Goal: Task Accomplishment & Management: Use online tool/utility

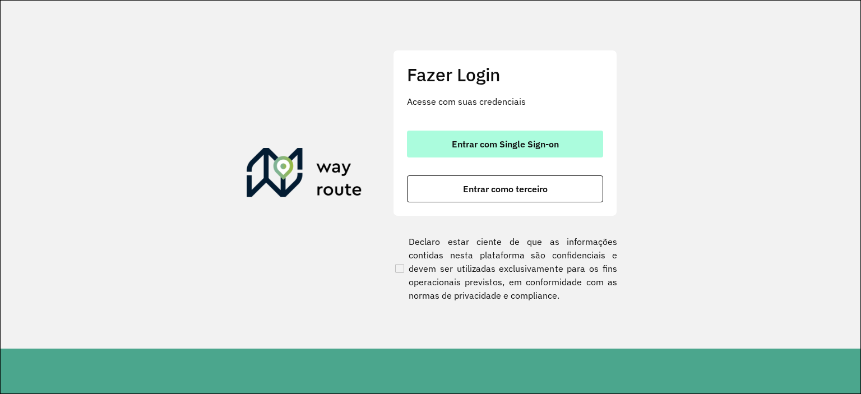
click at [496, 140] on span "Entrar com Single Sign-on" at bounding box center [505, 144] width 107 height 9
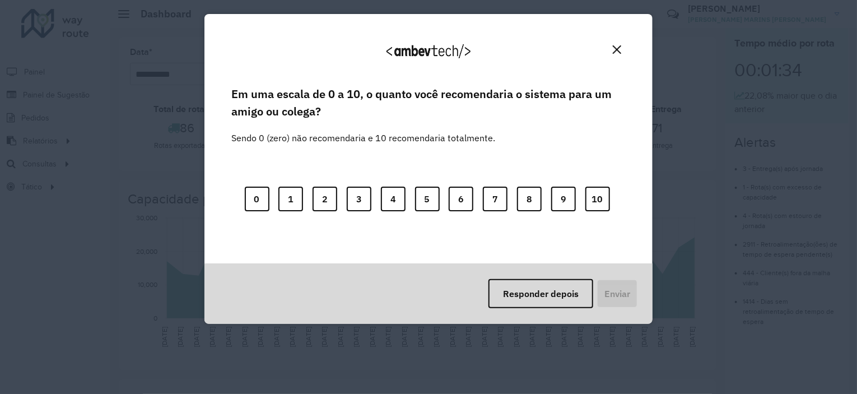
click at [620, 51] on img "Close" at bounding box center [617, 49] width 8 height 8
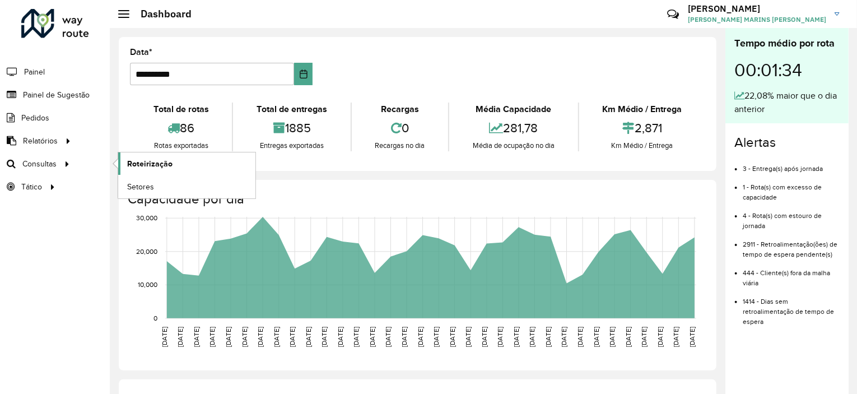
click at [155, 164] on span "Roteirização" at bounding box center [149, 164] width 45 height 12
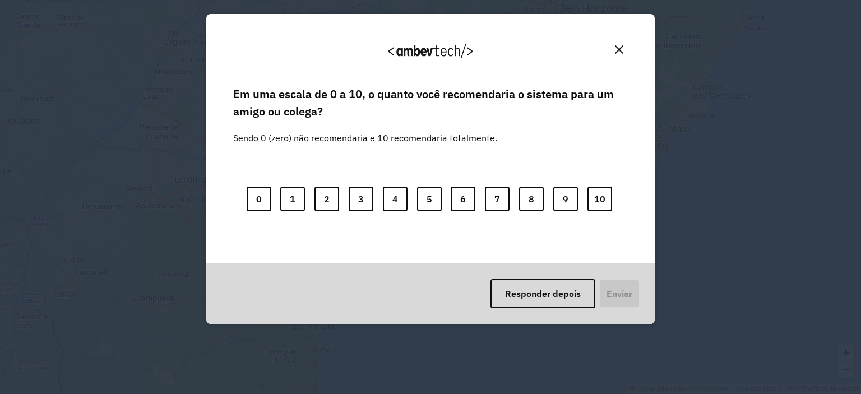
click at [621, 48] on img "Close" at bounding box center [619, 49] width 8 height 8
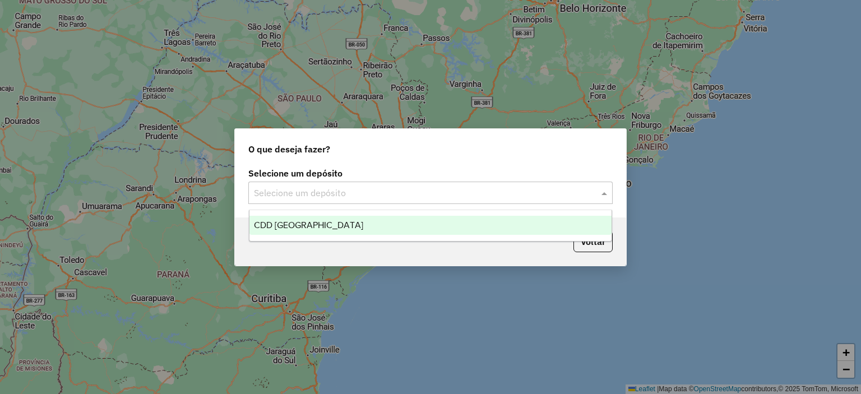
click at [568, 193] on input "text" at bounding box center [419, 193] width 331 height 13
click at [305, 227] on span "CDD [GEOGRAPHIC_DATA]" at bounding box center [308, 225] width 109 height 10
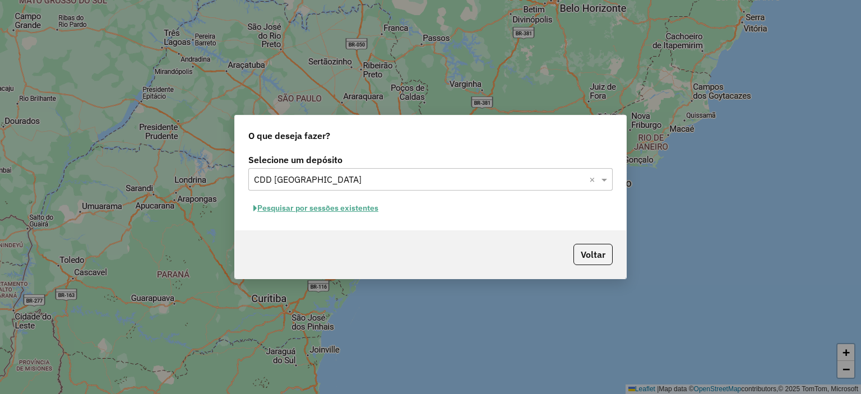
click at [310, 206] on button "Pesquisar por sessões existentes" at bounding box center [315, 207] width 135 height 17
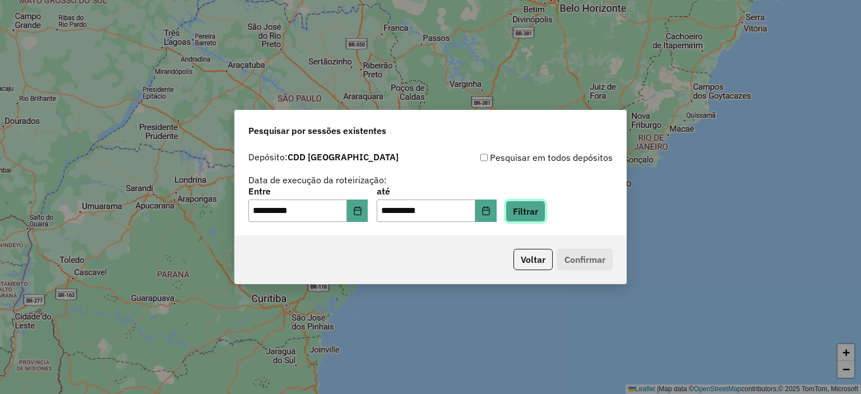
click at [540, 201] on button "Filtrar" at bounding box center [525, 211] width 40 height 21
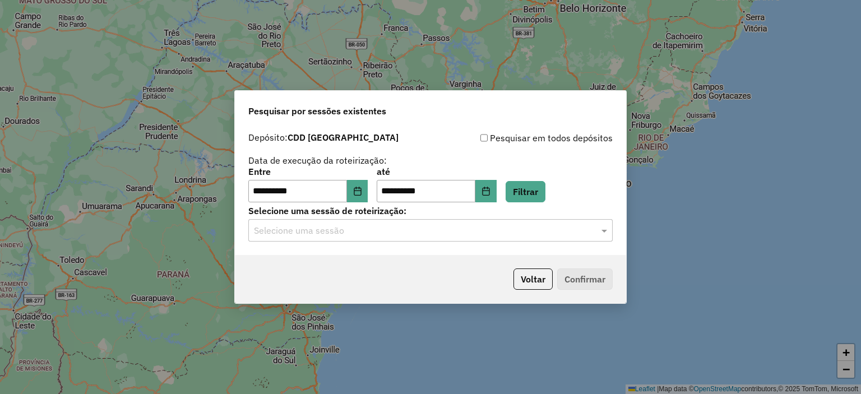
click at [533, 234] on input "text" at bounding box center [419, 230] width 331 height 13
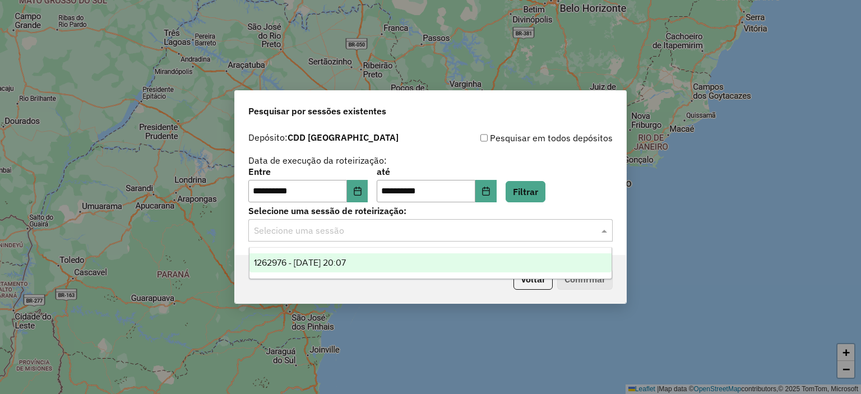
click at [385, 264] on div "1262976 - 10/09/2025 20:07" at bounding box center [430, 262] width 362 height 19
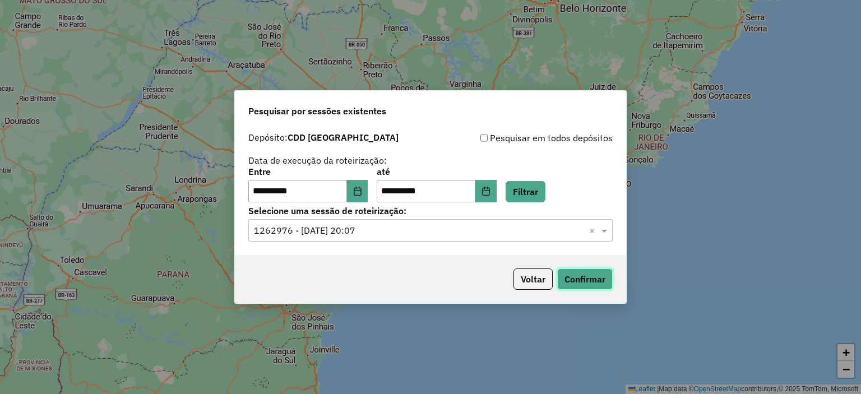
click at [580, 277] on button "Confirmar" at bounding box center [584, 278] width 55 height 21
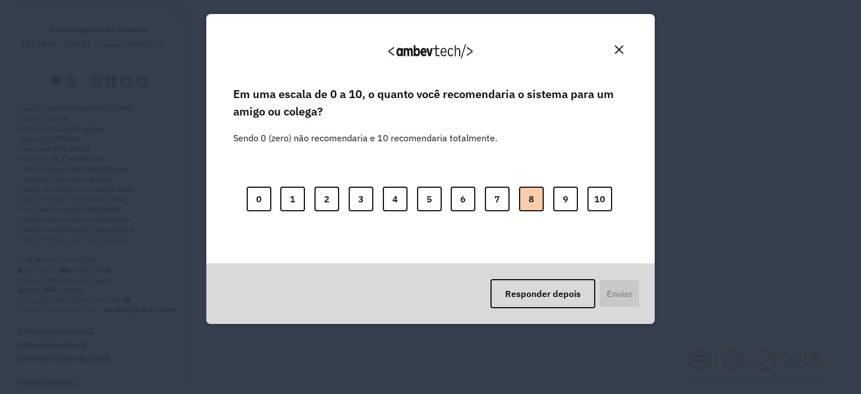
click at [529, 204] on button "8" at bounding box center [531, 199] width 25 height 25
click at [617, 295] on button "Enviar" at bounding box center [617, 293] width 41 height 29
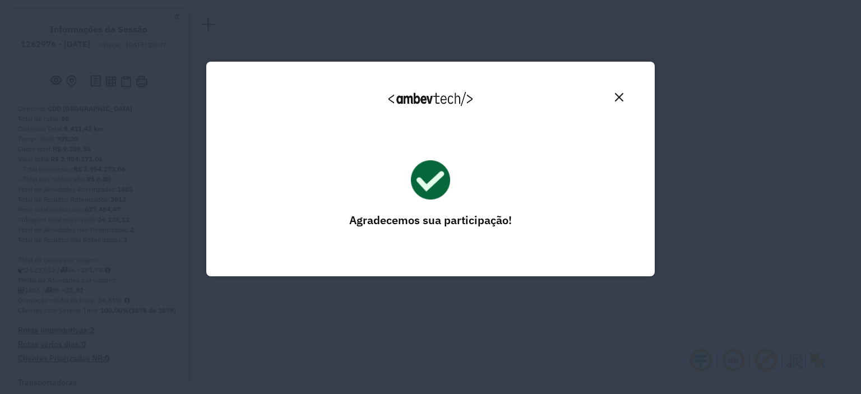
click at [620, 98] on img "Close" at bounding box center [619, 97] width 8 height 8
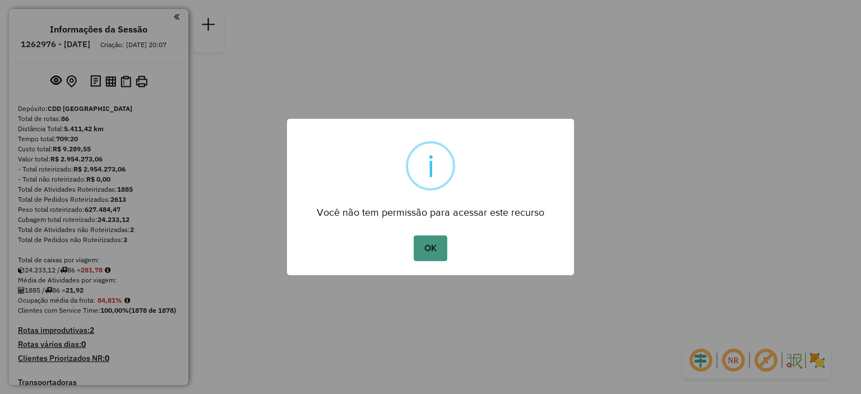
click at [438, 254] on button "OK" at bounding box center [429, 248] width 33 height 26
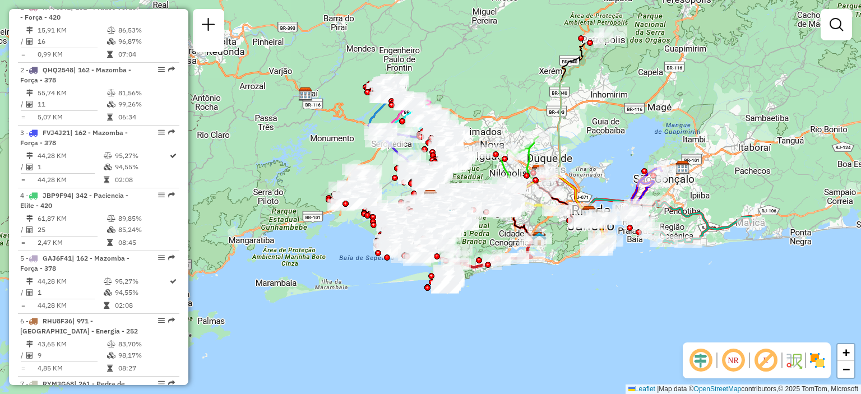
scroll to position [504, 0]
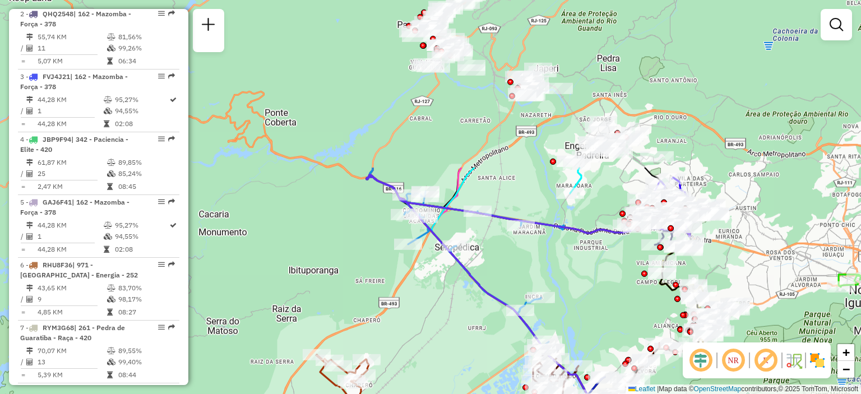
drag, startPoint x: 443, startPoint y: 104, endPoint x: 468, endPoint y: 252, distance: 150.0
click at [482, 311] on icon at bounding box center [531, 320] width 331 height 290
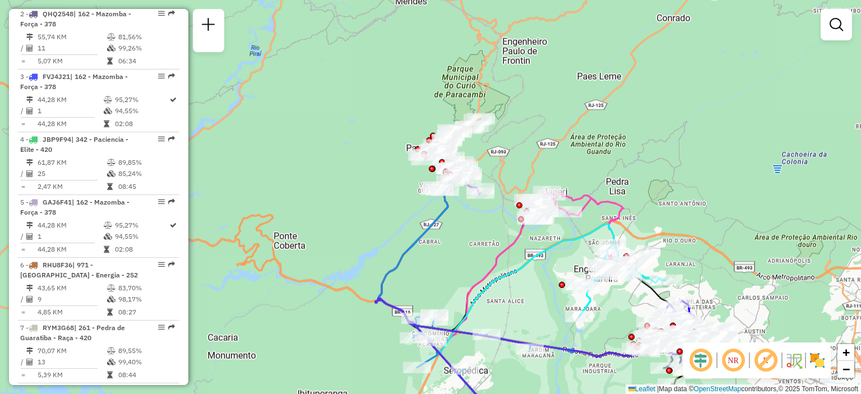
drag, startPoint x: 454, startPoint y: 120, endPoint x: 456, endPoint y: 211, distance: 91.3
click at [456, 211] on div "Rota 4 - Placa JBP9F94 03636533 - KATIA ROSANA F LOUR Rota 54 - Placa RYE8C06 0…" at bounding box center [430, 197] width 861 height 394
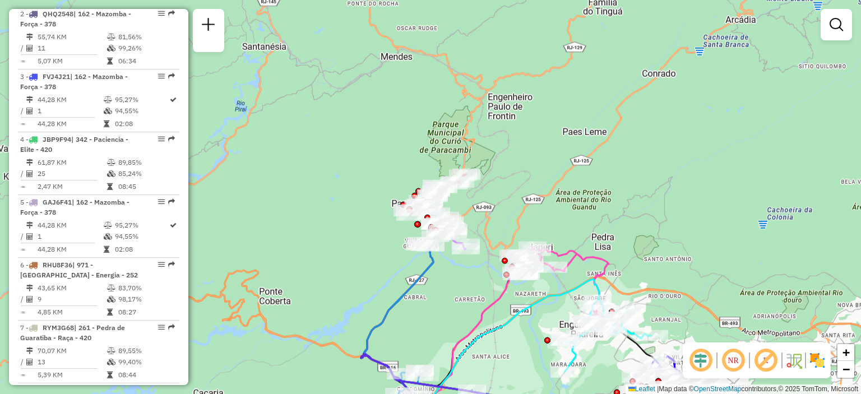
drag, startPoint x: 410, startPoint y: 85, endPoint x: 396, endPoint y: 139, distance: 56.3
click at [396, 139] on div "Rota 4 - Placa JBP9F94 03636533 - KATIA ROSANA F LOUR Rota 54 - Placa RYE8C06 0…" at bounding box center [430, 197] width 861 height 394
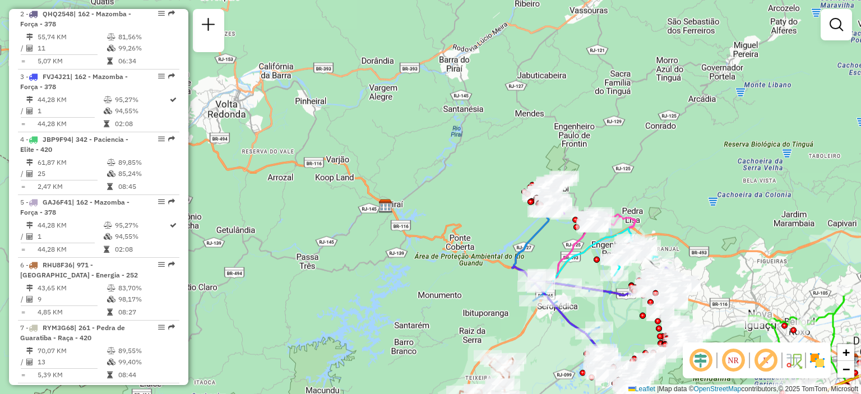
drag, startPoint x: 363, startPoint y: 140, endPoint x: 461, endPoint y: 148, distance: 98.4
click at [499, 160] on div "Rota 4 - Placa JBP9F94 03636533 - KATIA ROSANA F LOUR Rota 54 - Placa RYE8C06 0…" at bounding box center [430, 197] width 861 height 394
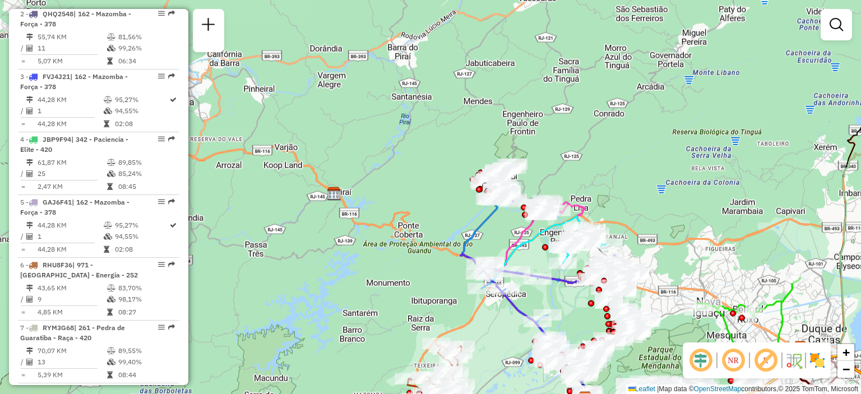
drag, startPoint x: 440, startPoint y: 143, endPoint x: 387, endPoint y: 130, distance: 55.3
click at [387, 130] on div "Rota 4 - Placa JBP9F94 03636533 - KATIA ROSANA F LOUR Rota 54 - Placa RYE8C06 0…" at bounding box center [430, 197] width 861 height 394
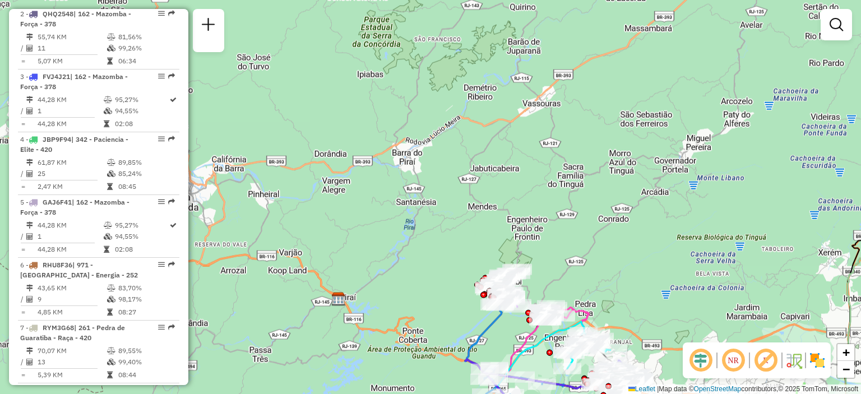
drag, startPoint x: 563, startPoint y: 51, endPoint x: 566, endPoint y: 158, distance: 107.0
click at [566, 158] on div "Rota 4 - Placa JBP9F94 03636533 - KATIA ROSANA F LOUR Rota 54 - Placa RYE8C06 0…" at bounding box center [430, 197] width 861 height 394
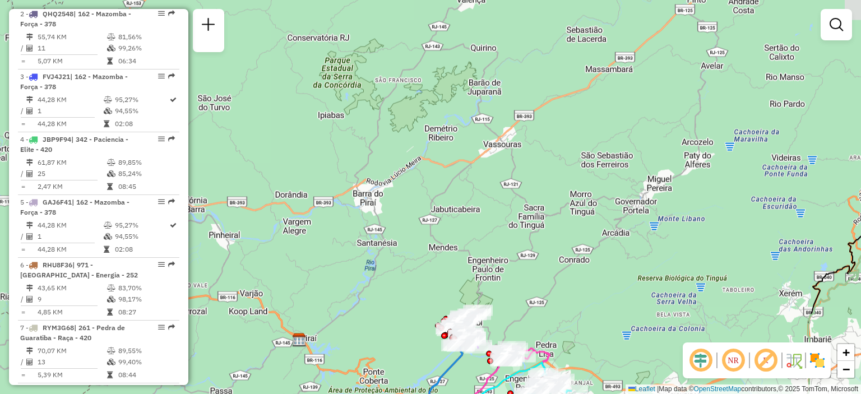
drag, startPoint x: 580, startPoint y: 77, endPoint x: 541, endPoint y: 117, distance: 56.3
click at [541, 117] on div "Rota 4 - Placa JBP9F94 03636533 - KATIA ROSANA F LOUR Rota 54 - Placa RYE8C06 0…" at bounding box center [430, 197] width 861 height 394
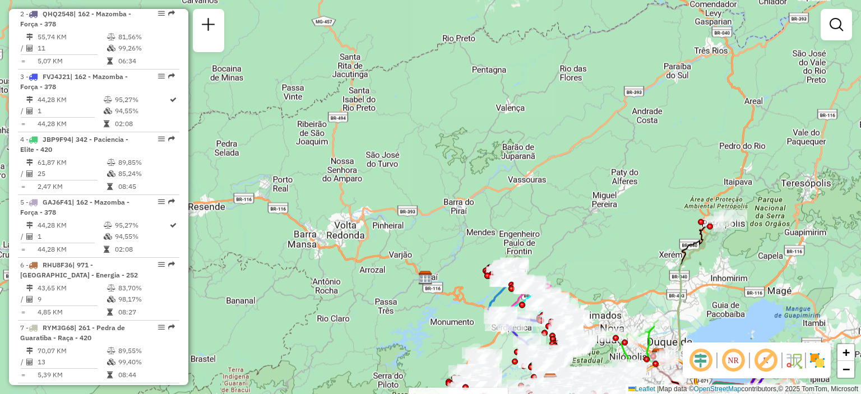
drag, startPoint x: 588, startPoint y: 86, endPoint x: 576, endPoint y: 141, distance: 55.6
click at [576, 141] on div "Rota 4 - Placa JBP9F94 03636533 - KATIA ROSANA F LOUR Rota 54 - Placa RYE8C06 0…" at bounding box center [430, 197] width 861 height 394
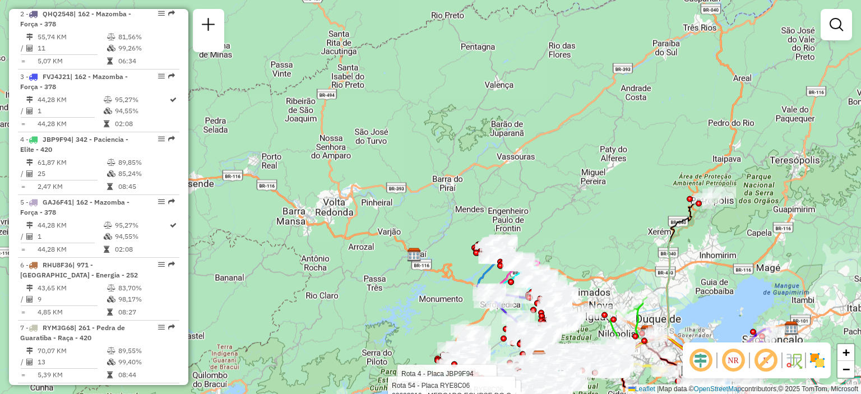
drag, startPoint x: 457, startPoint y: 207, endPoint x: 501, endPoint y: 156, distance: 66.7
click at [446, 183] on div "Rota 4 - Placa JBP9F94 03636533 - KATIA ROSANA F LOUR Rota 54 - Placa RYE8C06 0…" at bounding box center [430, 197] width 861 height 394
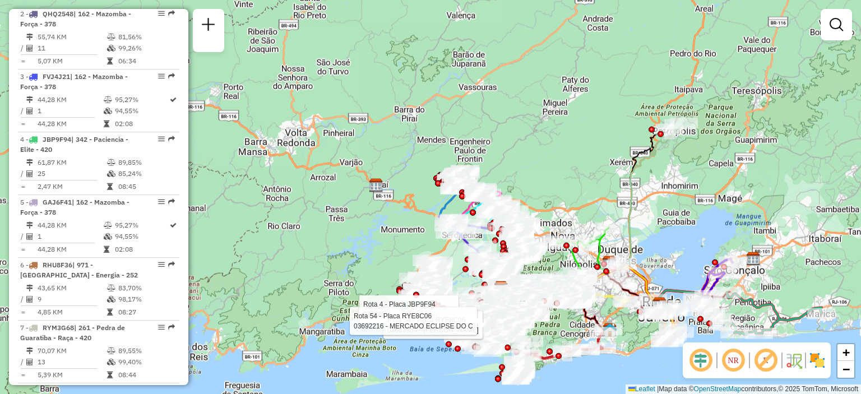
drag, startPoint x: 441, startPoint y: 171, endPoint x: 402, endPoint y: 100, distance: 81.0
click at [402, 100] on div "Rota 4 - Placa JBP9F94 03636533 - KATIA ROSANA F LOUR Rota 54 - Placa RYE8C06 0…" at bounding box center [430, 197] width 861 height 394
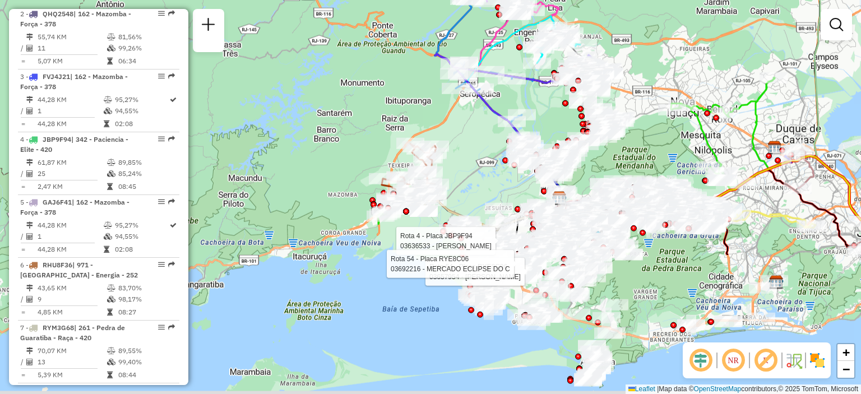
drag, startPoint x: 416, startPoint y: 261, endPoint x: 421, endPoint y: 78, distance: 183.3
click at [421, 78] on div "Rota 4 - Placa JBP9F94 03636533 - KATIA ROSANA F LOUR Rota 54 - Placa RYE8C06 0…" at bounding box center [430, 197] width 861 height 394
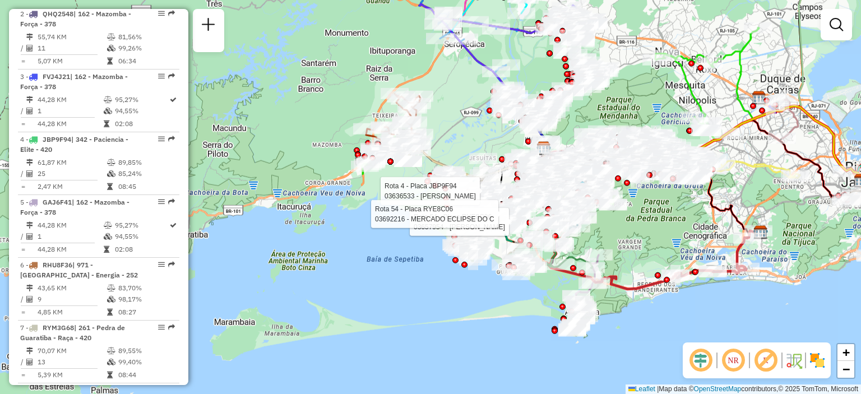
drag, startPoint x: 437, startPoint y: 238, endPoint x: 413, endPoint y: 212, distance: 35.3
click at [417, 178] on div "Rota 4 - Placa JBP9F94 03636533 - KATIA ROSANA F LOUR Rota 54 - Placa RYE8C06 0…" at bounding box center [430, 197] width 861 height 394
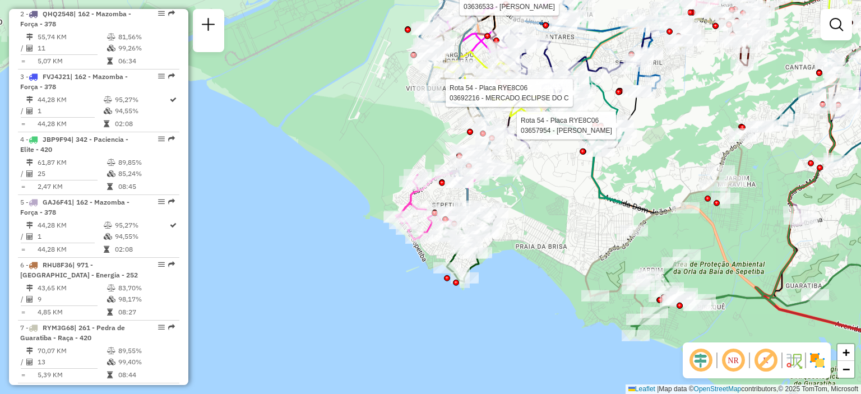
click at [390, 148] on div "Rota 4 - Placa JBP9F94 03636533 - KATIA ROSANA F LOUR Rota 54 - Placa RYE8C06 0…" at bounding box center [430, 197] width 861 height 394
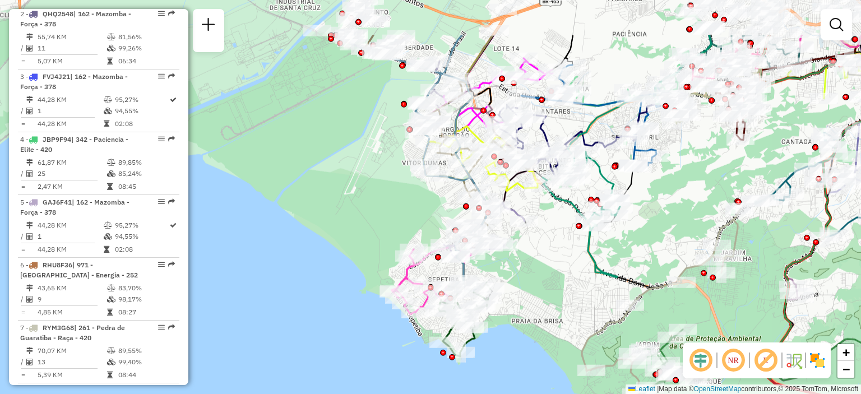
drag, startPoint x: 540, startPoint y: 196, endPoint x: 536, endPoint y: 270, distance: 74.6
click at [536, 270] on div "Janela de atendimento Grade de atendimento Capacidade Transportadoras Veículos …" at bounding box center [430, 197] width 861 height 394
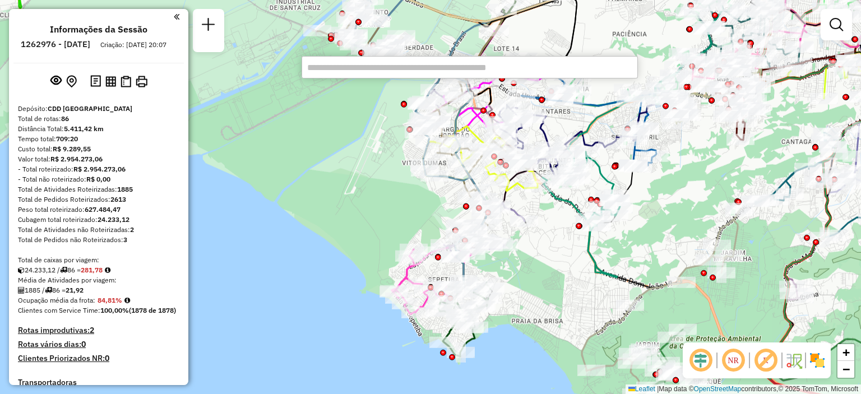
scroll to position [977, 0]
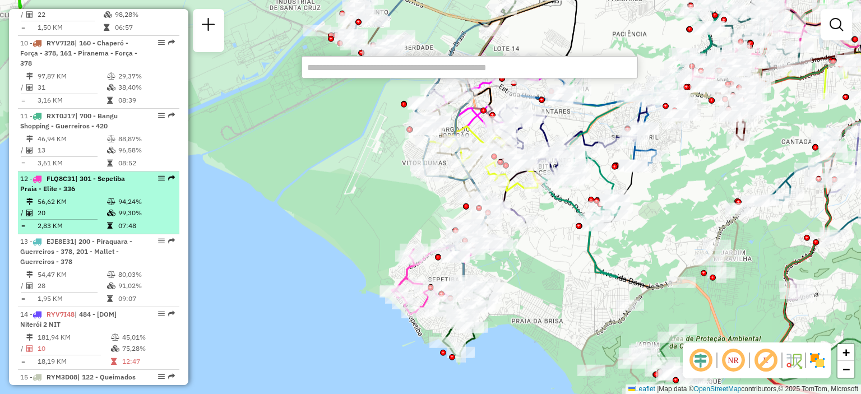
click at [83, 194] on div "12 - FLQ8C31 | 301 - Sepetiba Praia - Elite - 336" at bounding box center [79, 184] width 119 height 20
select select "**********"
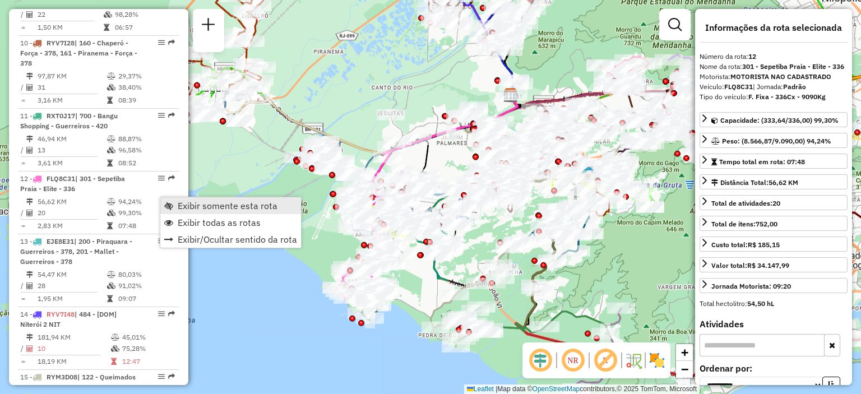
click at [192, 206] on span "Exibir somente esta rota" at bounding box center [228, 205] width 100 height 9
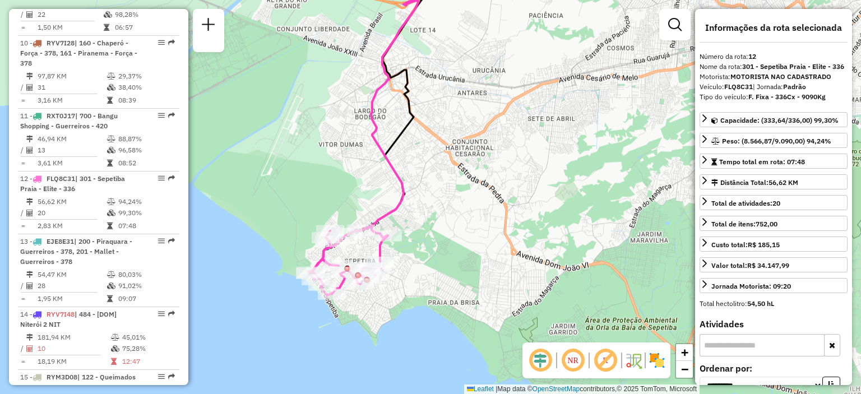
drag, startPoint x: 381, startPoint y: 285, endPoint x: 420, endPoint y: 238, distance: 60.5
click at [422, 237] on div "Janela de atendimento Grade de atendimento Capacidade Transportadoras Veículos …" at bounding box center [430, 197] width 861 height 394
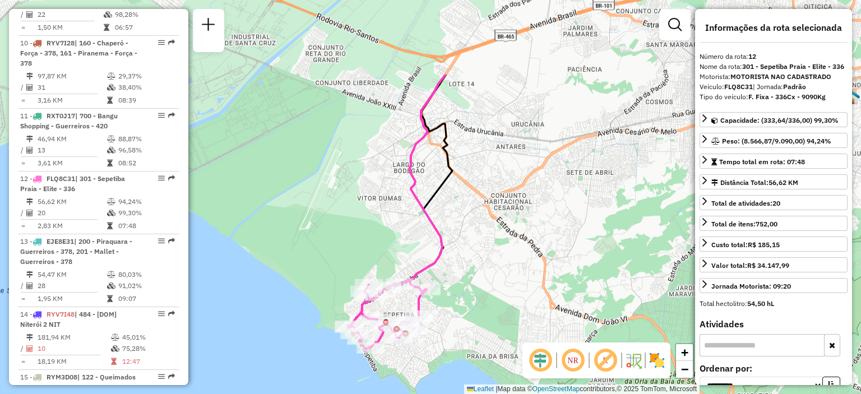
drag, startPoint x: 378, startPoint y: 89, endPoint x: 381, endPoint y: 202, distance: 113.8
click at [381, 202] on div "Janela de atendimento Grade de atendimento Capacidade Transportadoras Veículos …" at bounding box center [430, 197] width 861 height 394
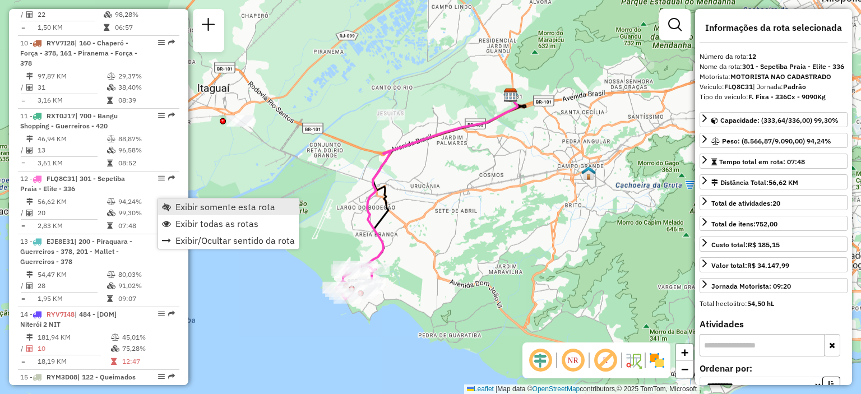
click at [188, 203] on span "Exibir somente esta rota" at bounding box center [225, 206] width 100 height 9
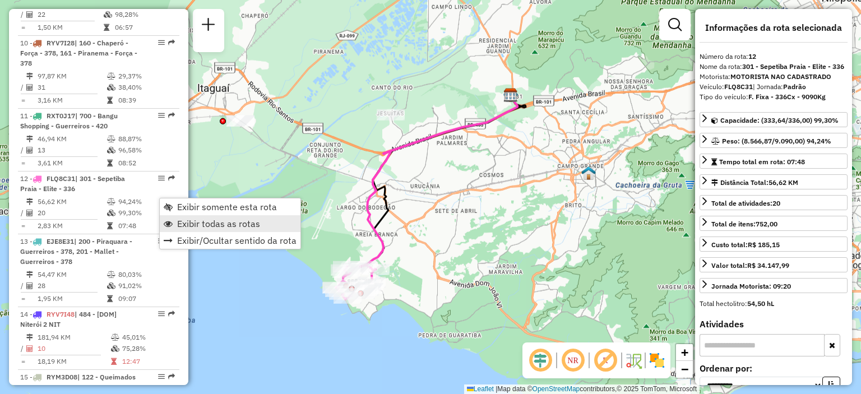
click at [184, 219] on span "Exibir todas as rotas" at bounding box center [218, 223] width 83 height 9
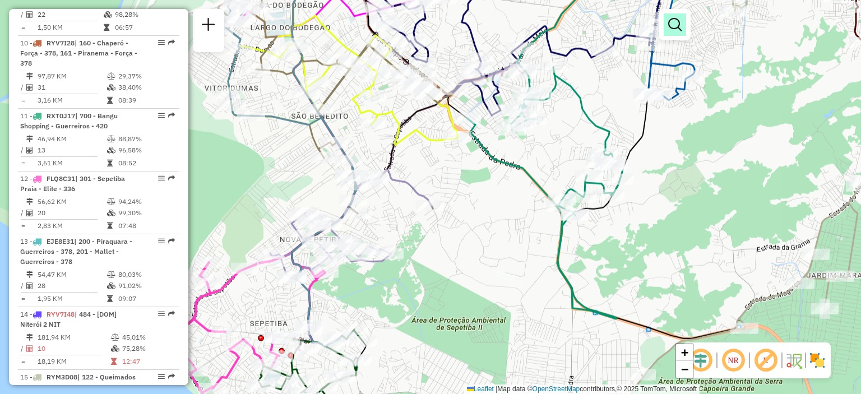
scroll to position [2028, 0]
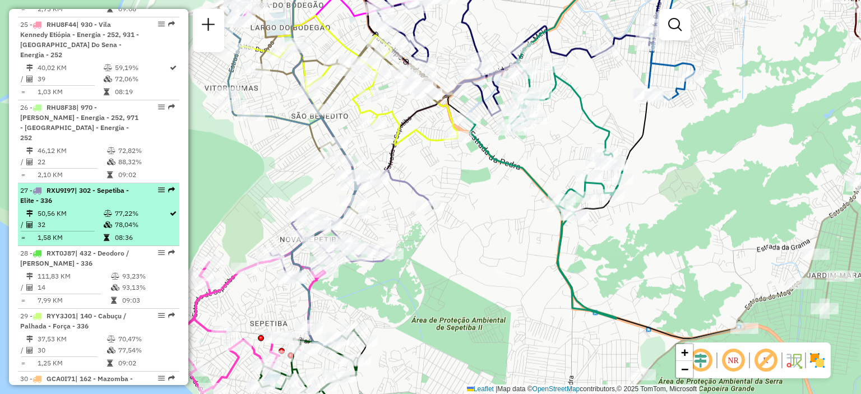
click at [67, 206] on div "27 - RXU9I97 | 302 - Sepetiba - Elite - 336" at bounding box center [79, 195] width 119 height 20
select select "**********"
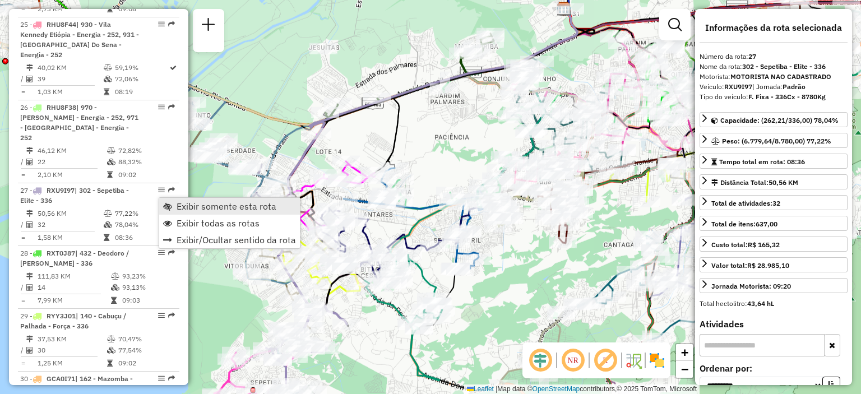
click at [185, 204] on span "Exibir somente esta rota" at bounding box center [226, 206] width 100 height 9
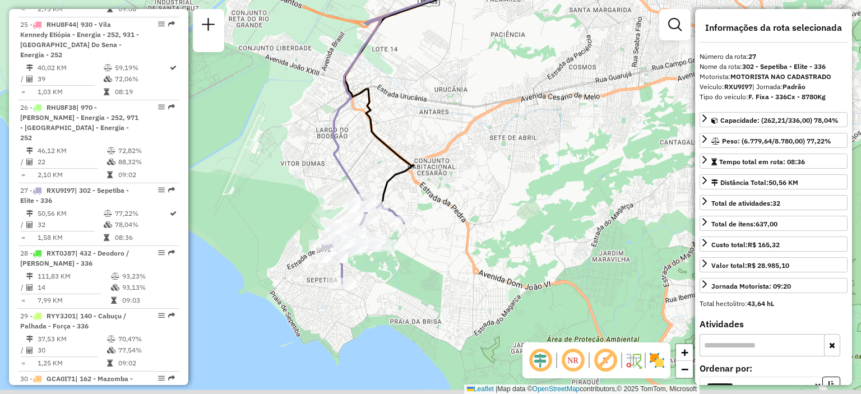
drag, startPoint x: 224, startPoint y: 241, endPoint x: 303, endPoint y: 126, distance: 139.5
click at [303, 126] on div "Janela de atendimento Grade de atendimento Capacidade Transportadoras Veículos …" at bounding box center [430, 197] width 861 height 394
